Goal: Task Accomplishment & Management: Manage account settings

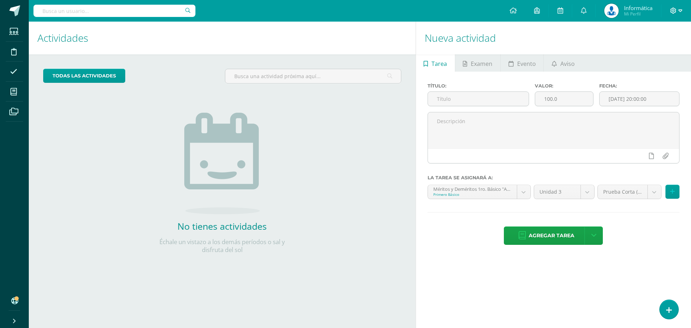
click at [675, 9] on icon at bounding box center [673, 11] width 6 height 6
click at [655, 51] on span "Cerrar sesión" at bounding box center [658, 49] width 32 height 7
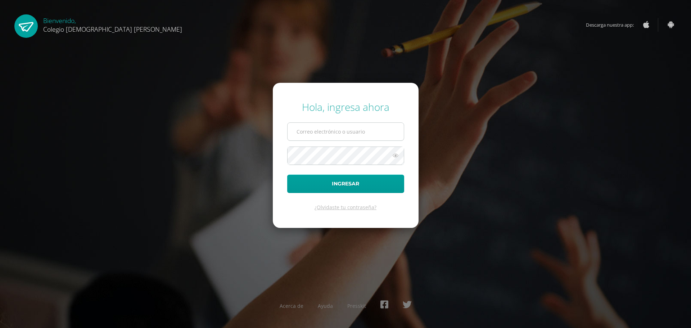
type input "ecrup@donbosco.edu.gt"
drag, startPoint x: 357, startPoint y: 133, endPoint x: 259, endPoint y: 139, distance: 98.0
click at [259, 139] on div "Hola, ingresa ahora ecrup@donbosco.edu.gt Ingresar ¿Olvidaste tu contraseña? Ac…" at bounding box center [345, 163] width 464 height 139
type input "fabigail@donbosco.edu.gt"
click at [287, 175] on button "Ingresar" at bounding box center [345, 184] width 117 height 18
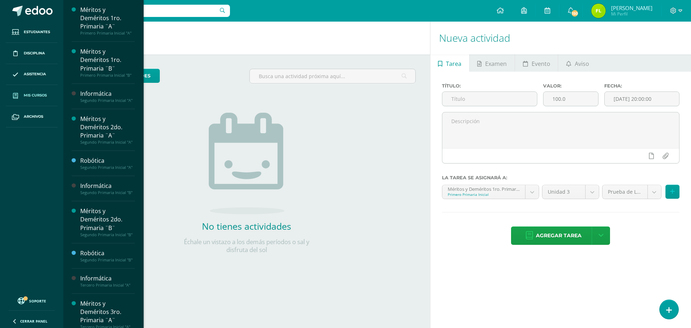
click at [31, 90] on link "Mis cursos" at bounding box center [32, 95] width 52 height 21
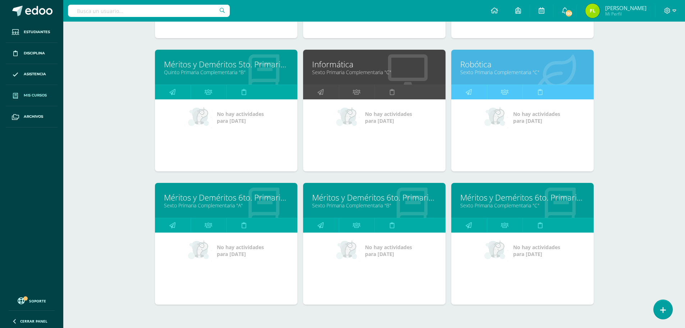
scroll to position [847, 0]
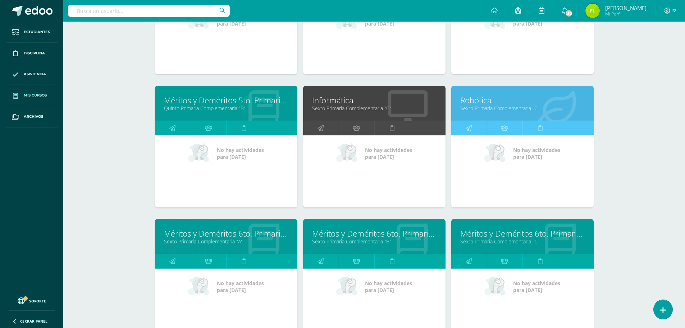
click at [339, 102] on link "Informática" at bounding box center [374, 100] width 125 height 11
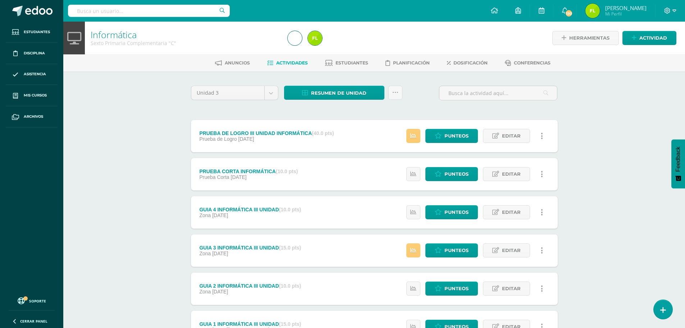
click at [249, 134] on div "PRUEBA DE LOGRO III UNIDAD INFORMÁTICA (40.0 pts)" at bounding box center [266, 133] width 135 height 6
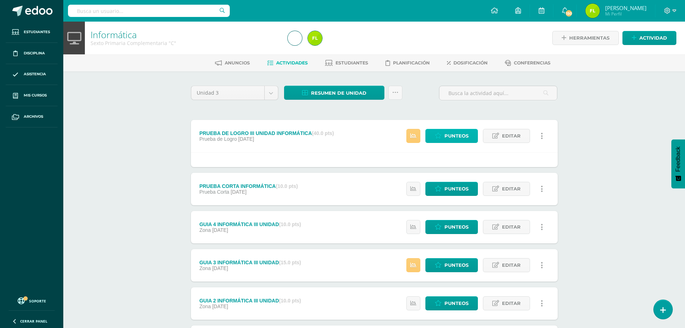
click at [439, 135] on icon at bounding box center [438, 136] width 7 height 6
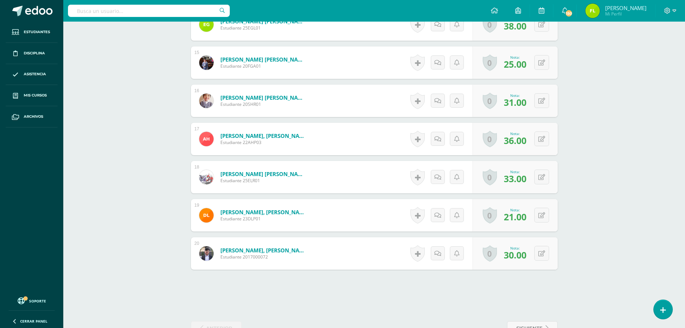
scroll to position [759, 0]
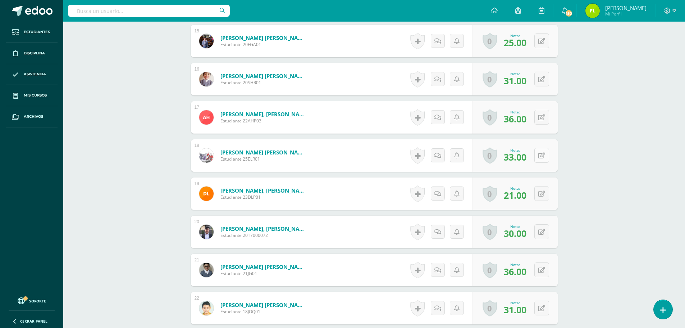
click at [541, 158] on button at bounding box center [542, 155] width 15 height 15
type input "37"
click at [575, 114] on div "Informática Sexto Primaria Complementaria "C" Herramientas Detalle de asistenci…" at bounding box center [374, 101] width 622 height 1678
click at [110, 80] on div "Informática Sexto Primaria Complementaria "C" Herramientas Detalle de asistenci…" at bounding box center [374, 101] width 622 height 1678
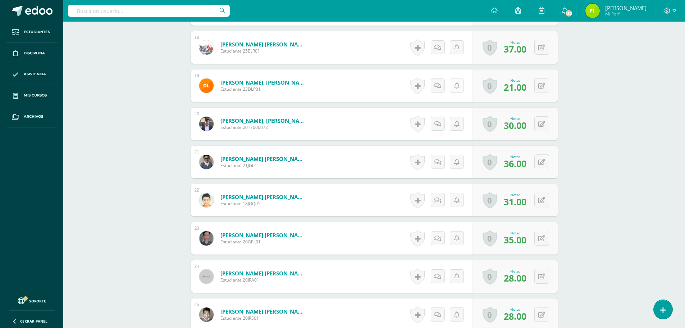
scroll to position [903, 0]
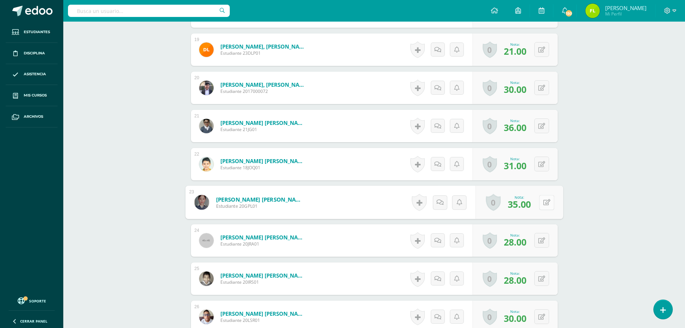
click at [543, 198] on button at bounding box center [546, 202] width 15 height 15
type input "37"
click at [669, 8] on icon at bounding box center [668, 11] width 6 height 6
click at [655, 50] on span "Cerrar sesión" at bounding box center [652, 49] width 32 height 7
